Goal: Navigation & Orientation: Find specific page/section

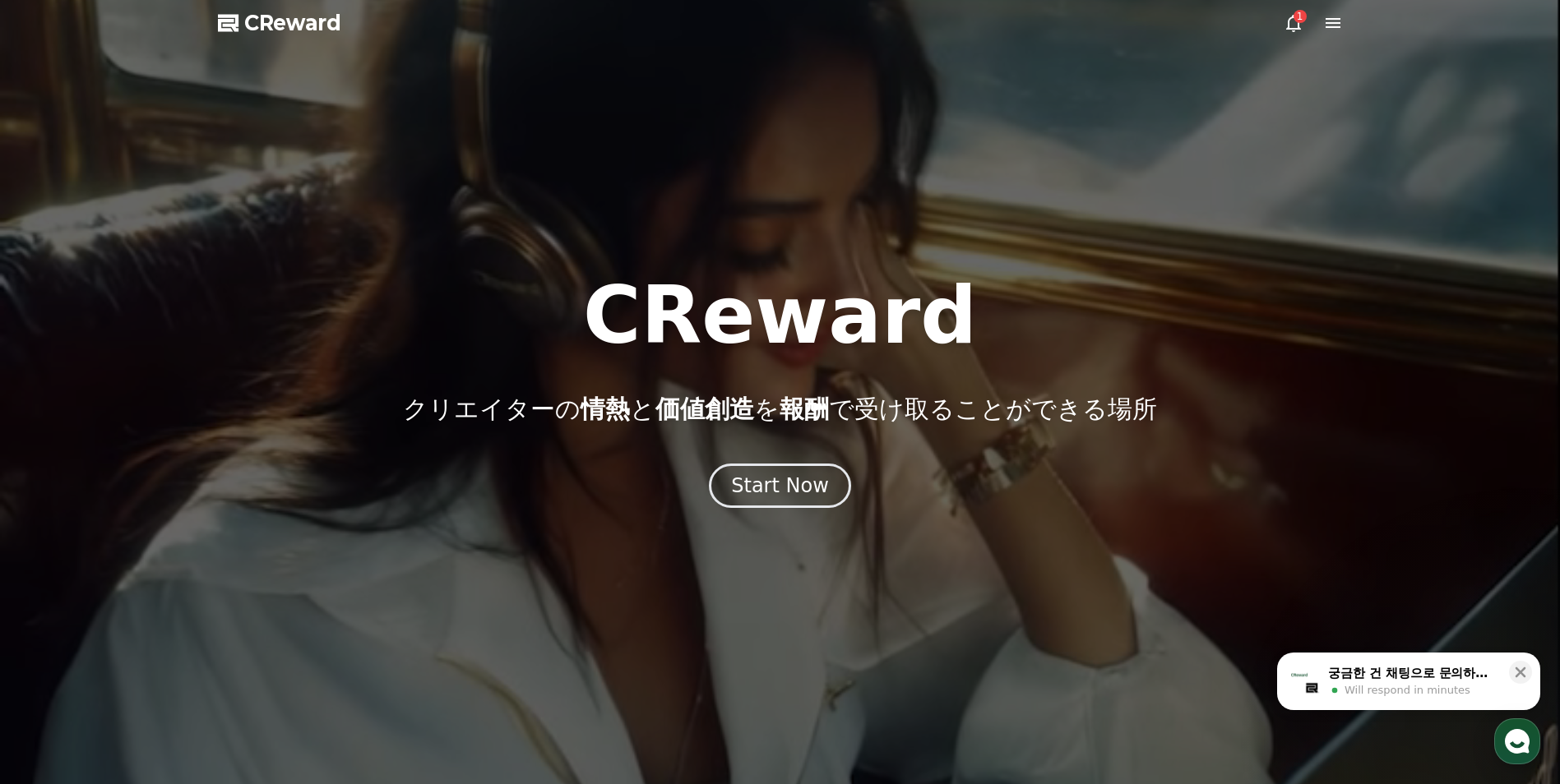
click at [1316, 19] on div "1" at bounding box center [1313, 23] width 60 height 20
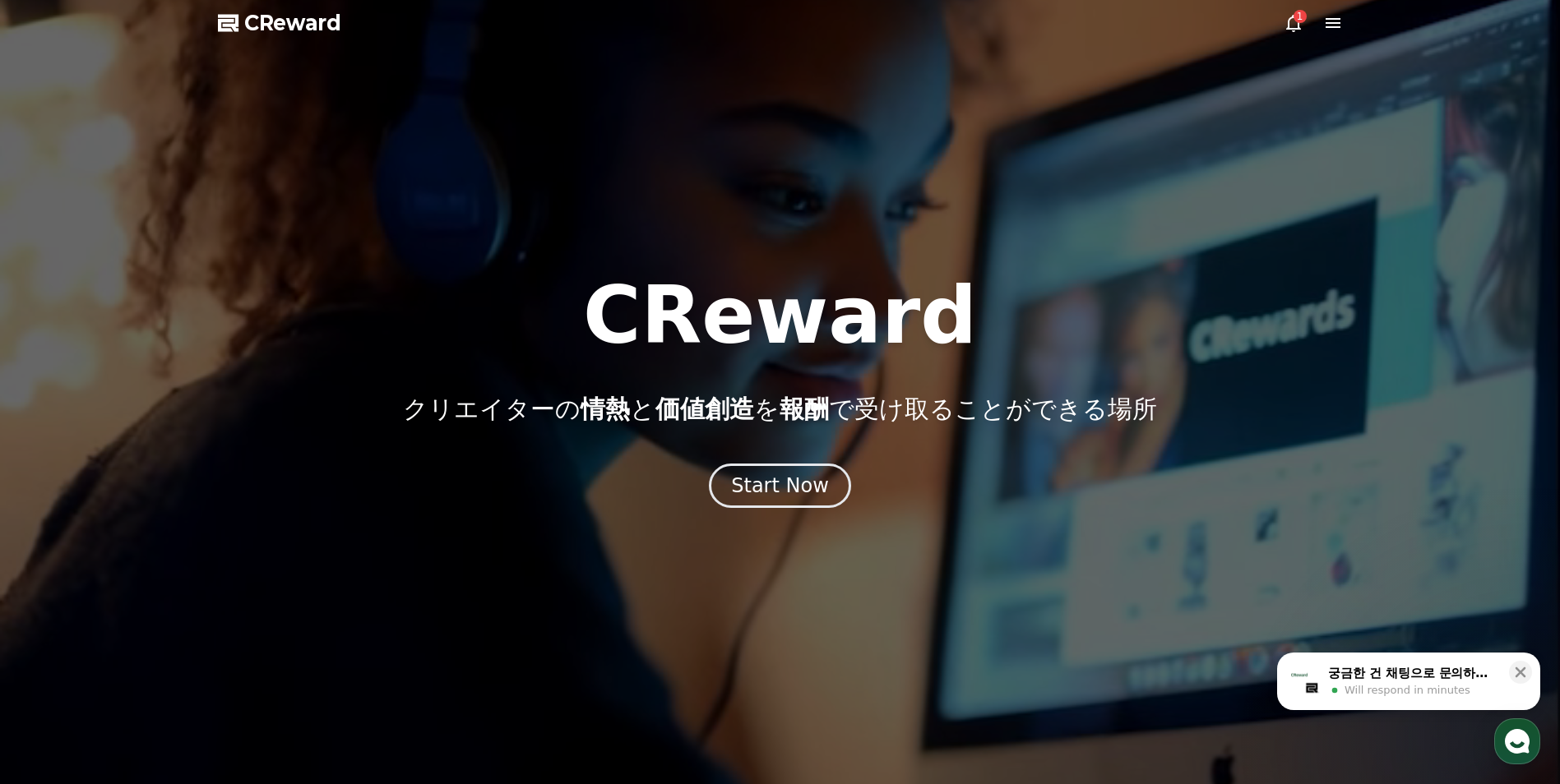
click at [1327, 19] on icon at bounding box center [1333, 23] width 15 height 10
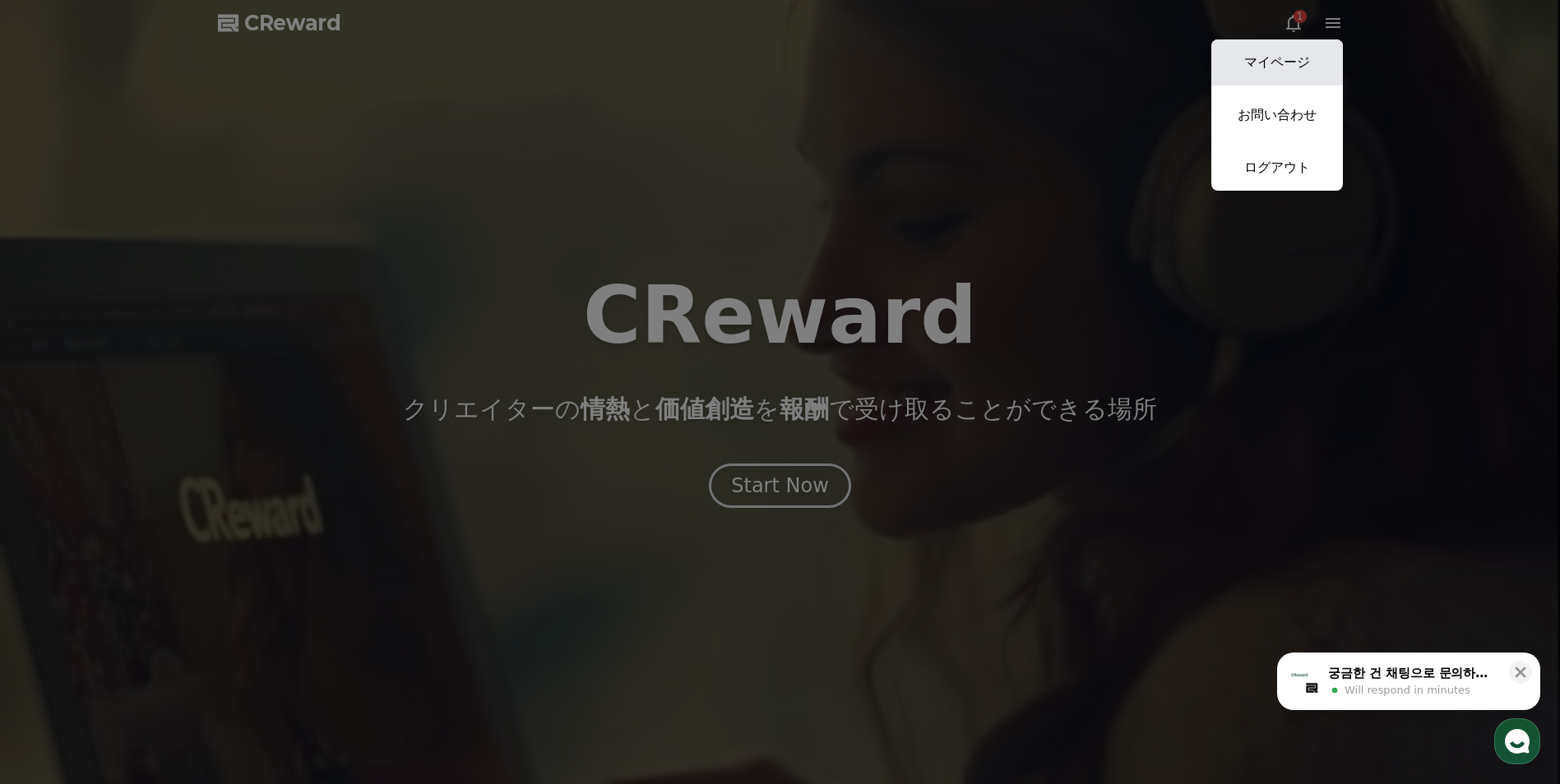
click at [1278, 54] on link "マイページ" at bounding box center [1276, 62] width 132 height 46
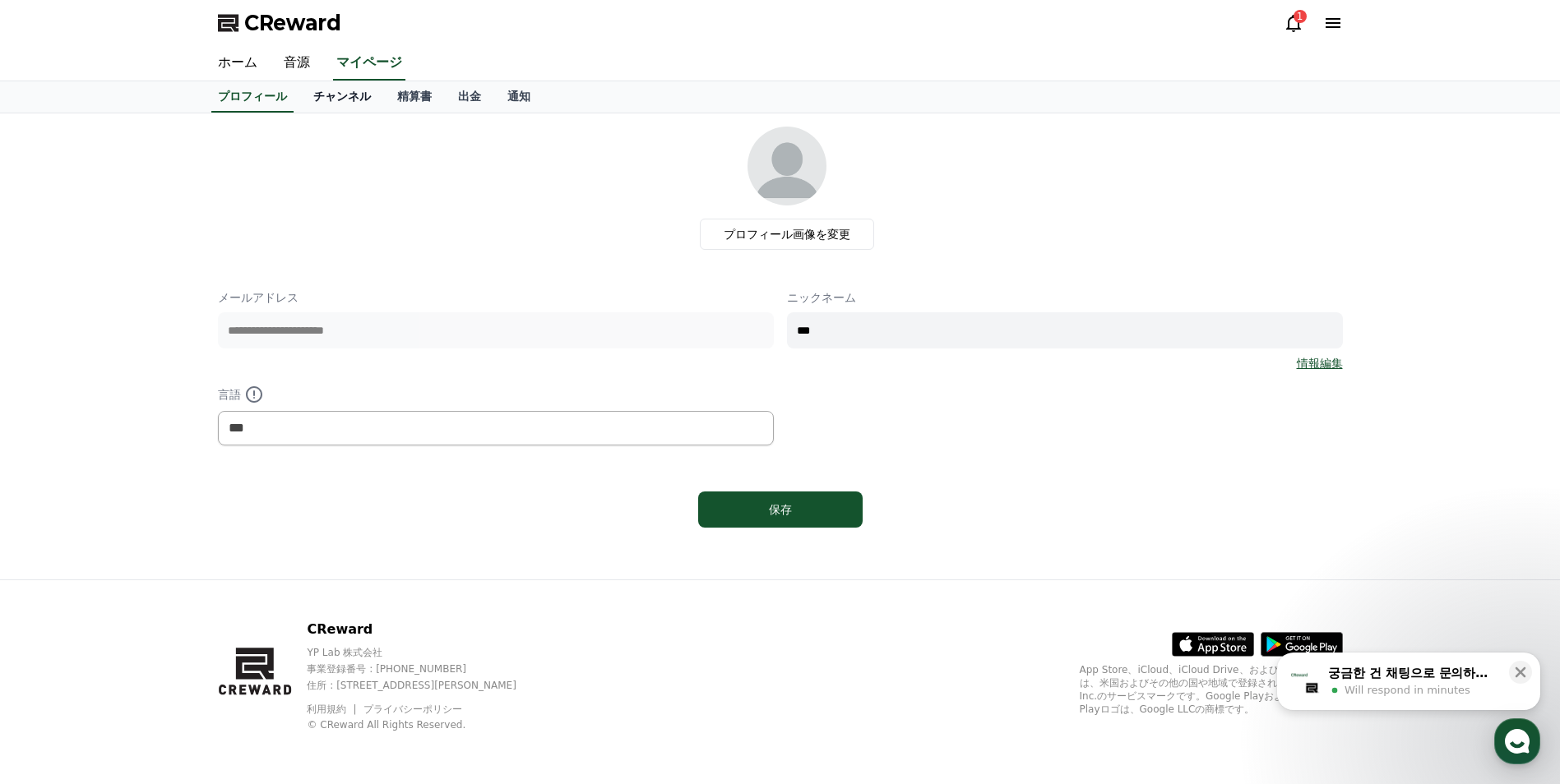
click at [301, 97] on link "チャンネル" at bounding box center [342, 97] width 84 height 32
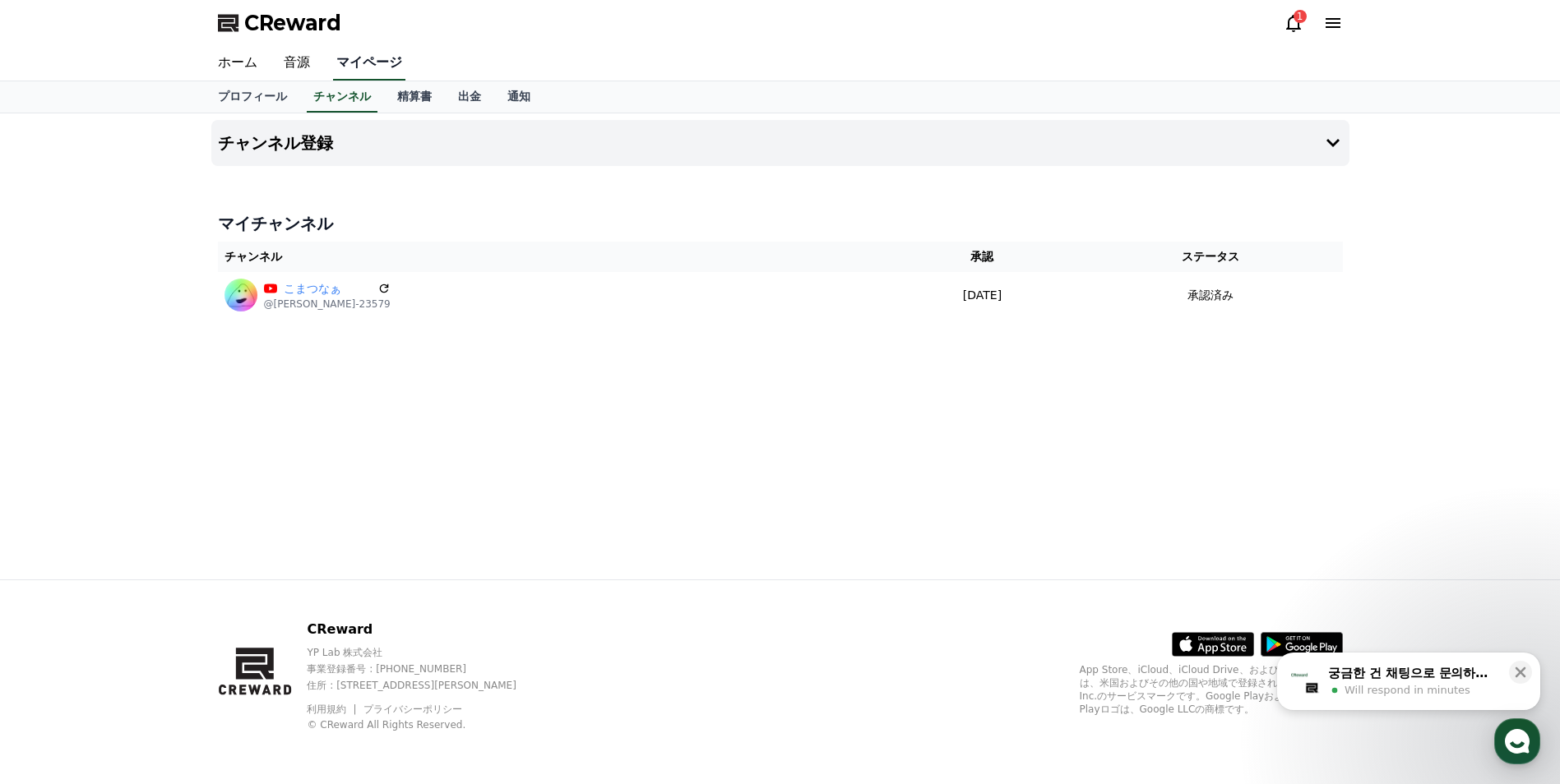
click at [378, 77] on link "マイページ" at bounding box center [369, 62] width 72 height 35
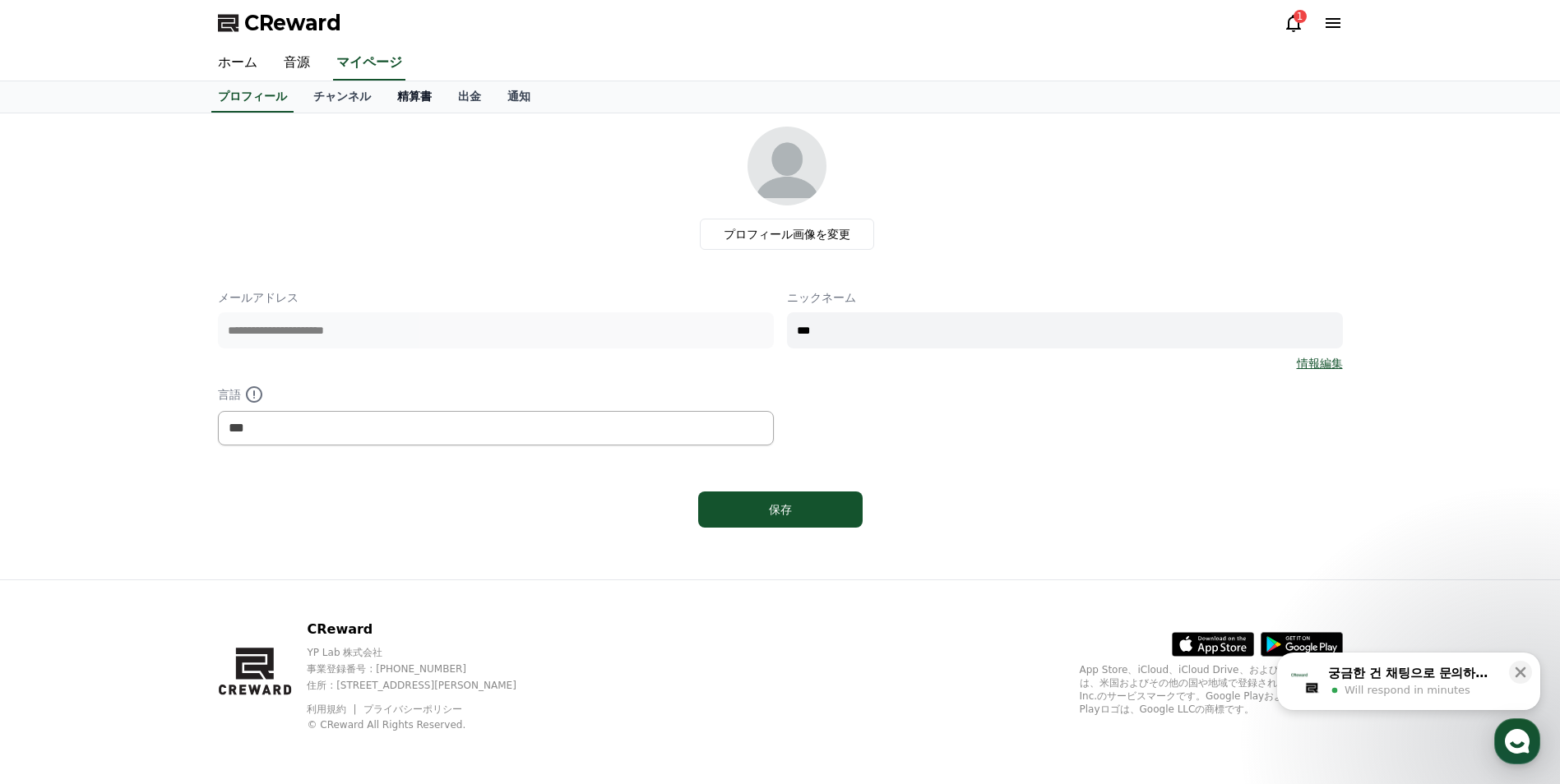
click at [384, 100] on link "精算書" at bounding box center [414, 97] width 60 height 32
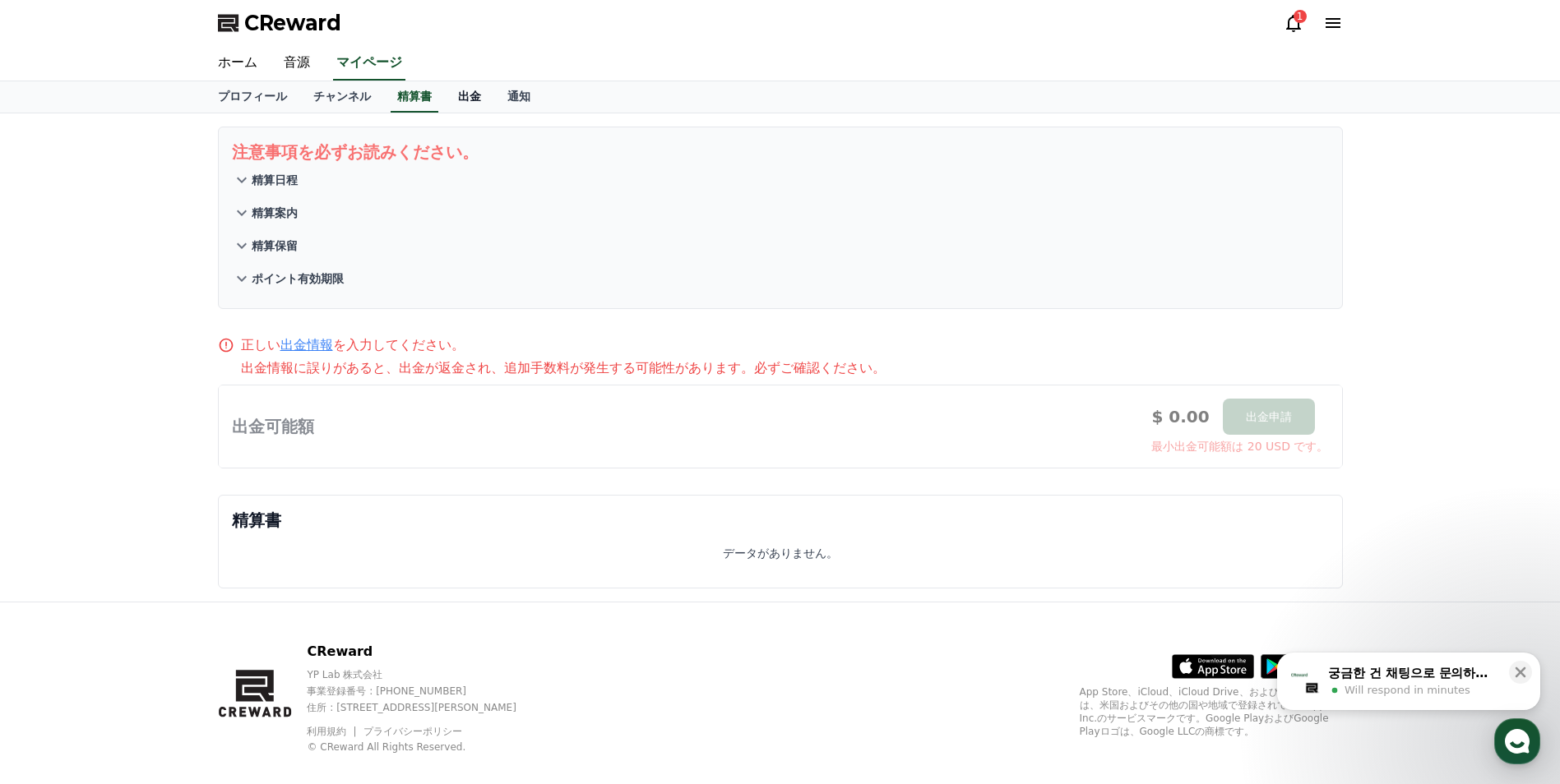
click at [445, 102] on link "出金" at bounding box center [470, 97] width 50 height 32
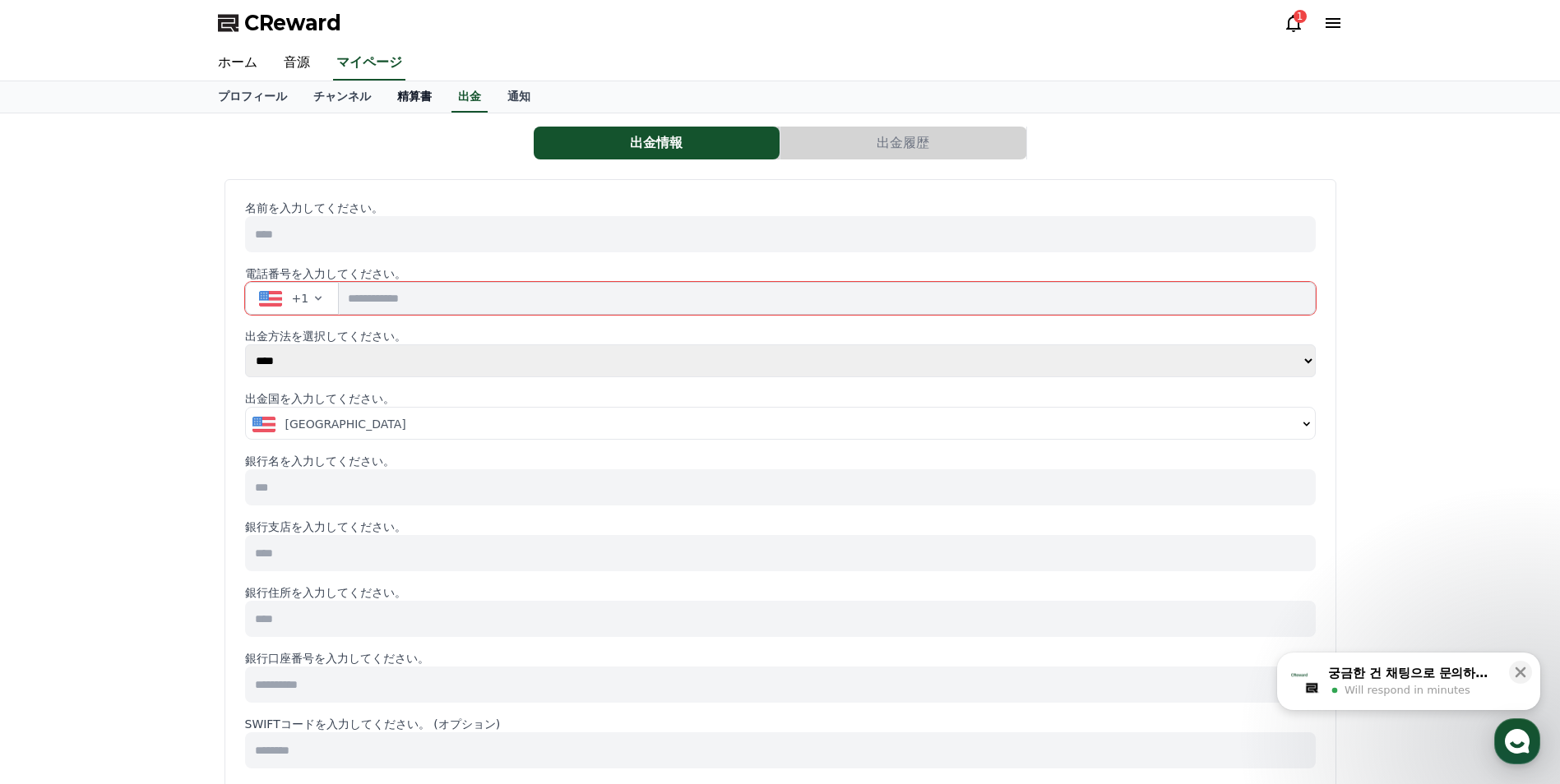
click at [397, 94] on link "精算書" at bounding box center [414, 97] width 60 height 32
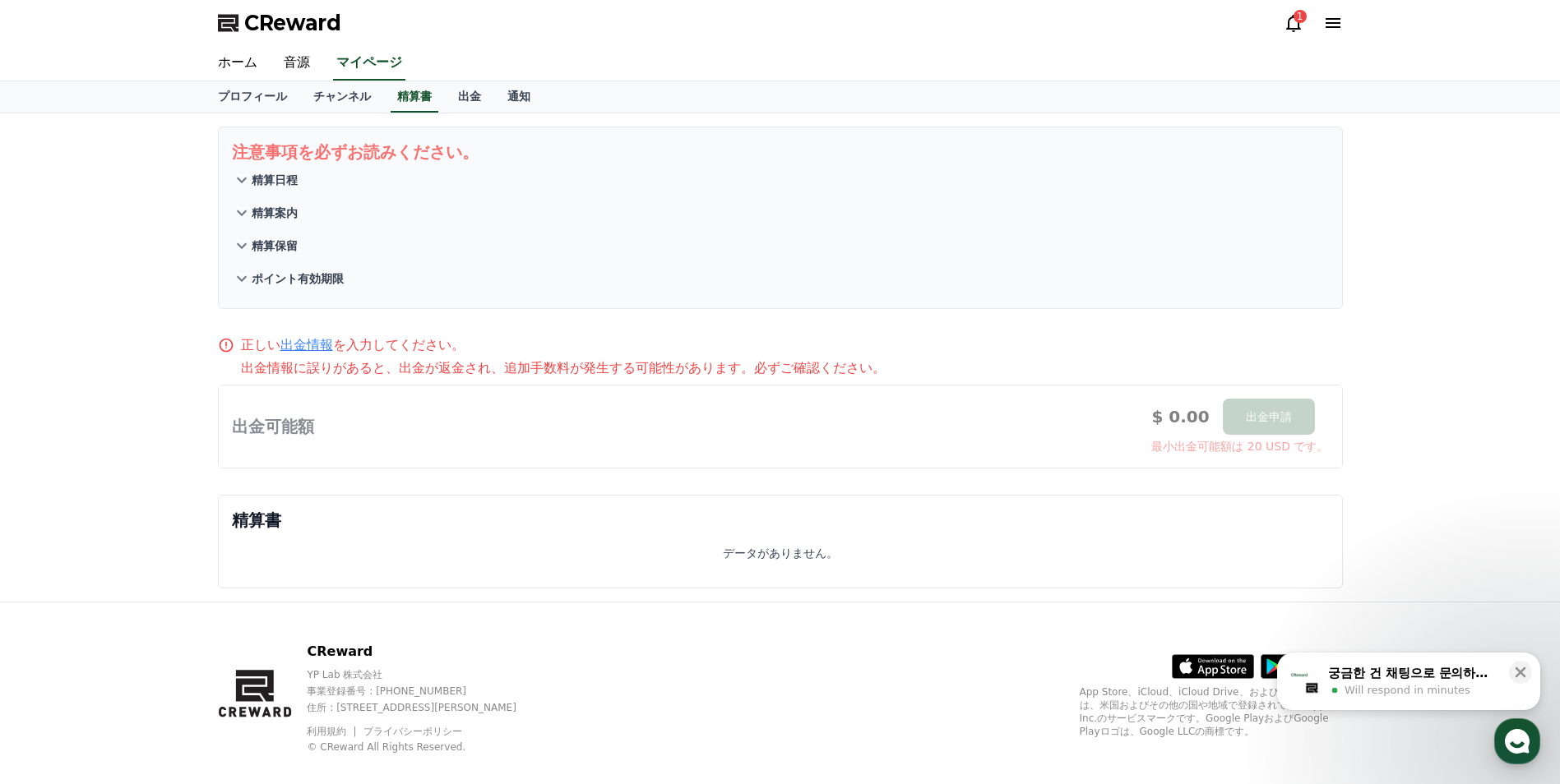
click at [316, 76] on div "ホーム 音源 マイページ" at bounding box center [780, 62] width 1151 height 35
click at [296, 74] on link "音源" at bounding box center [297, 62] width 53 height 35
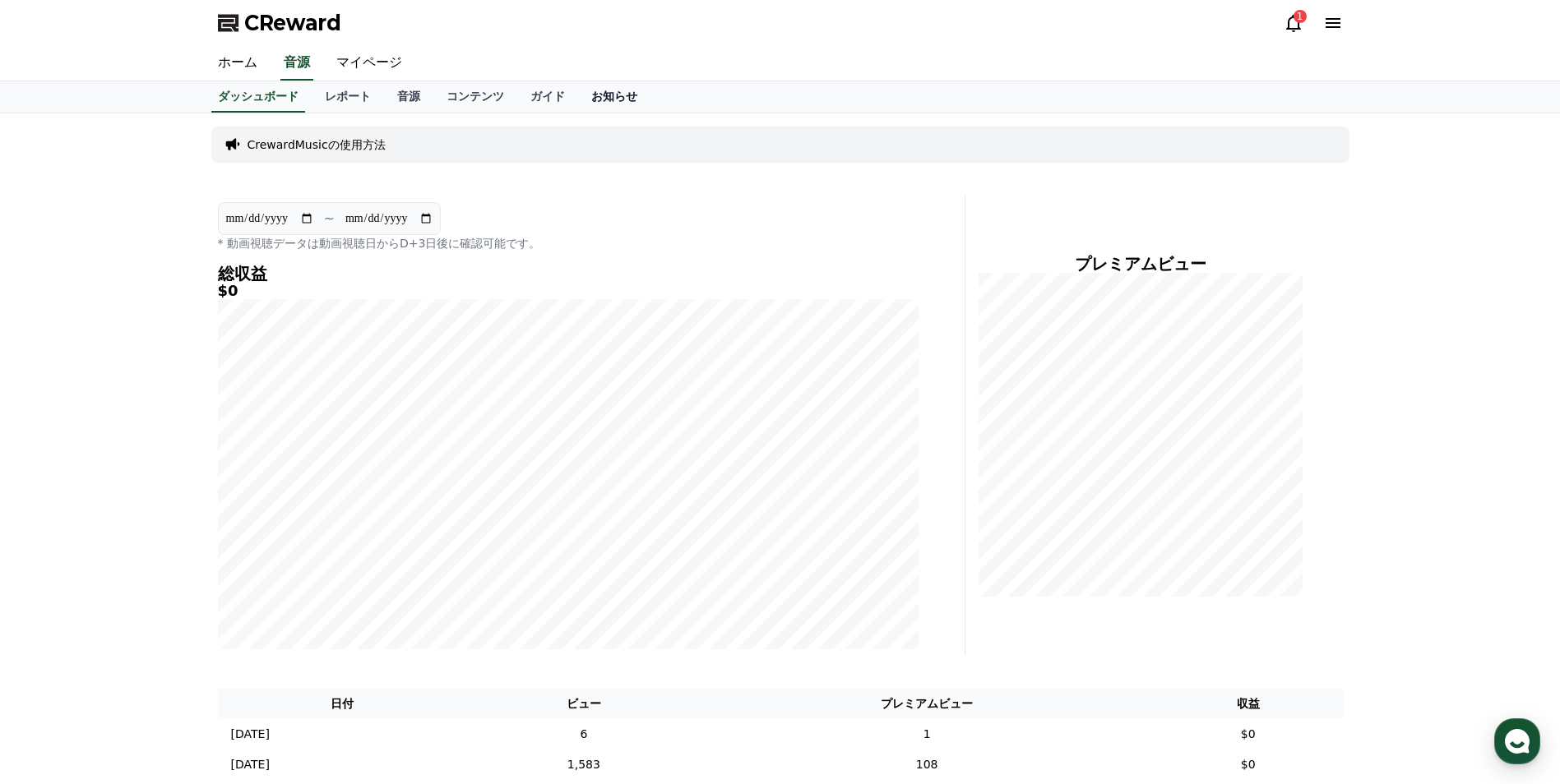
click at [578, 92] on link "お知らせ" at bounding box center [614, 97] width 72 height 32
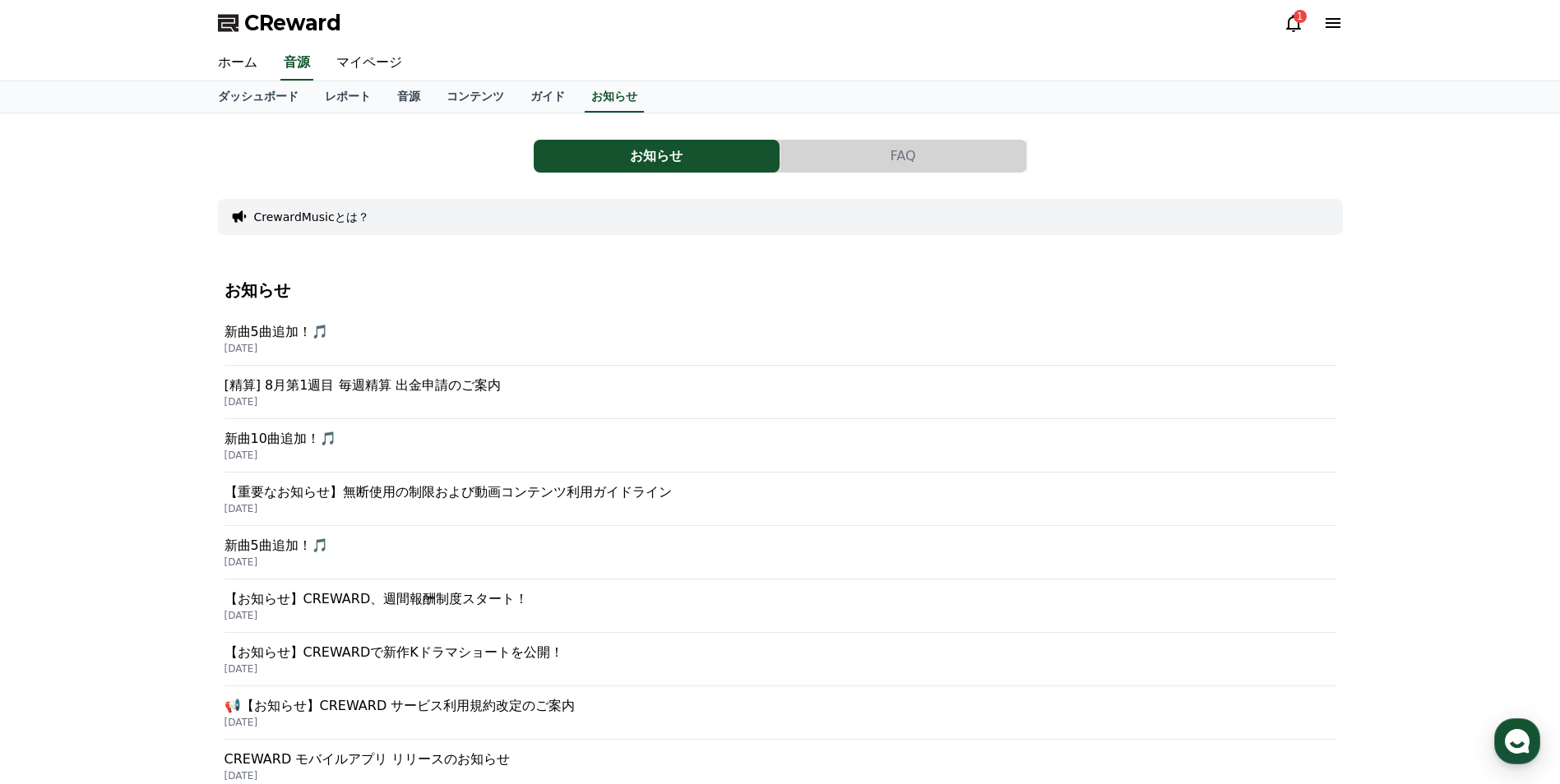
click at [282, 340] on p "新曲5曲追加！🎵" at bounding box center [780, 332] width 1112 height 20
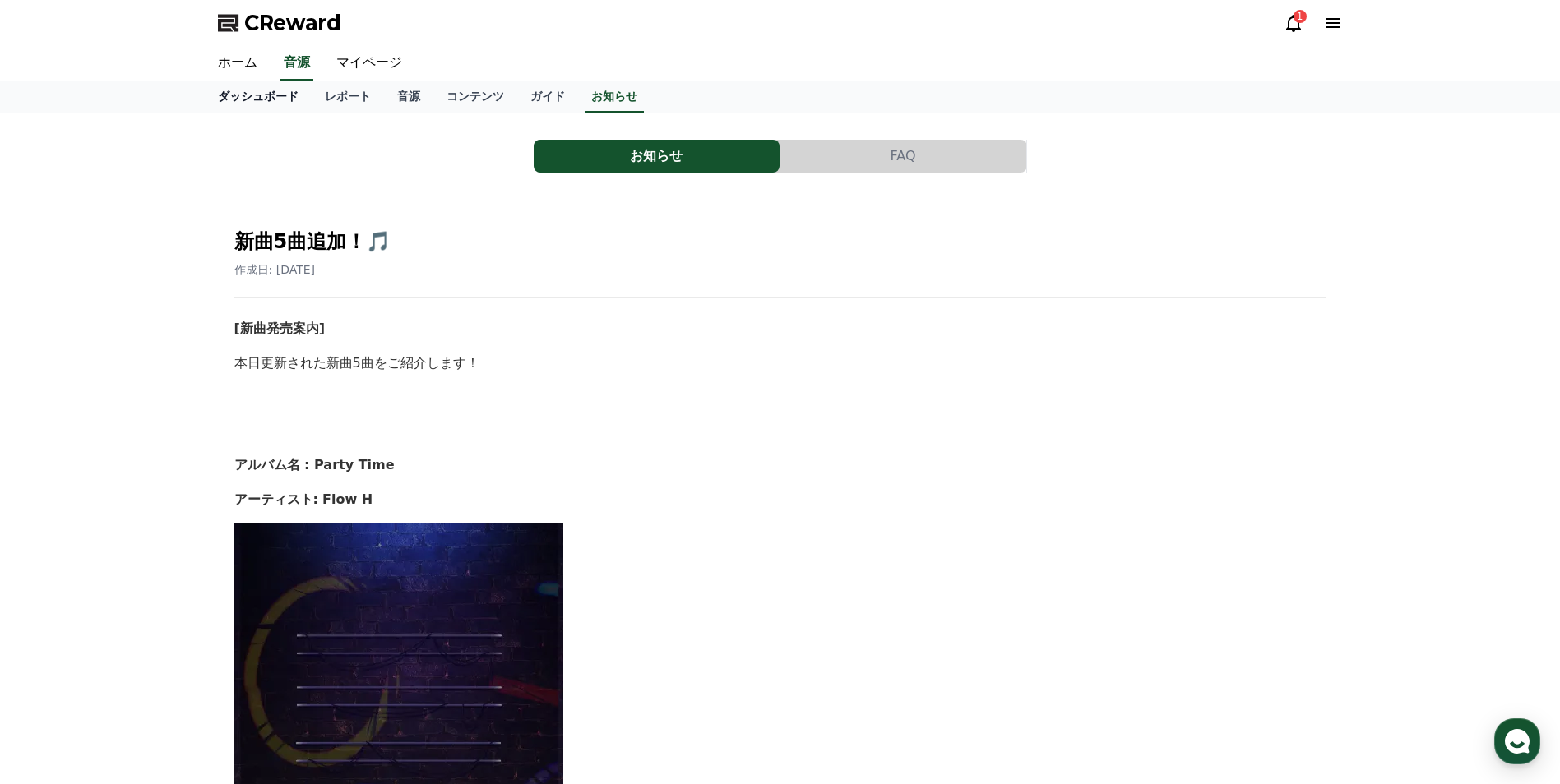
click at [234, 54] on link "ホーム" at bounding box center [237, 62] width 65 height 35
